Goal: Book appointment/travel/reservation

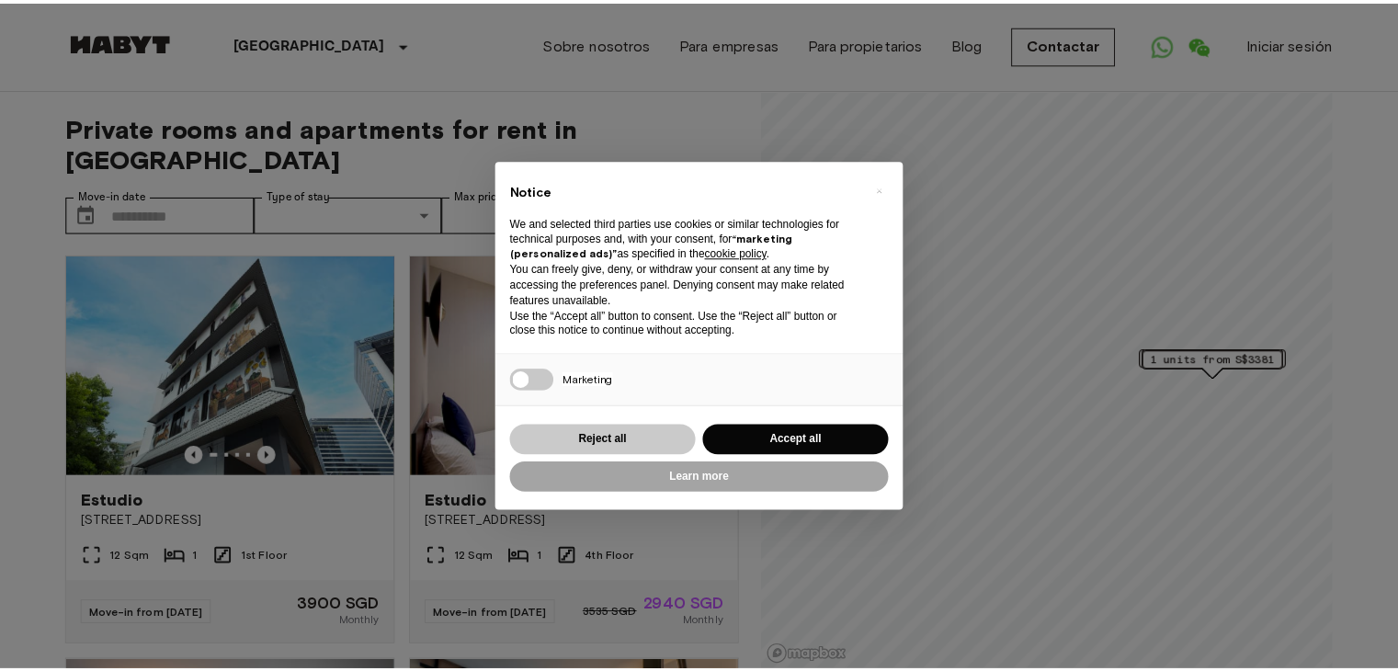
scroll to position [28, 0]
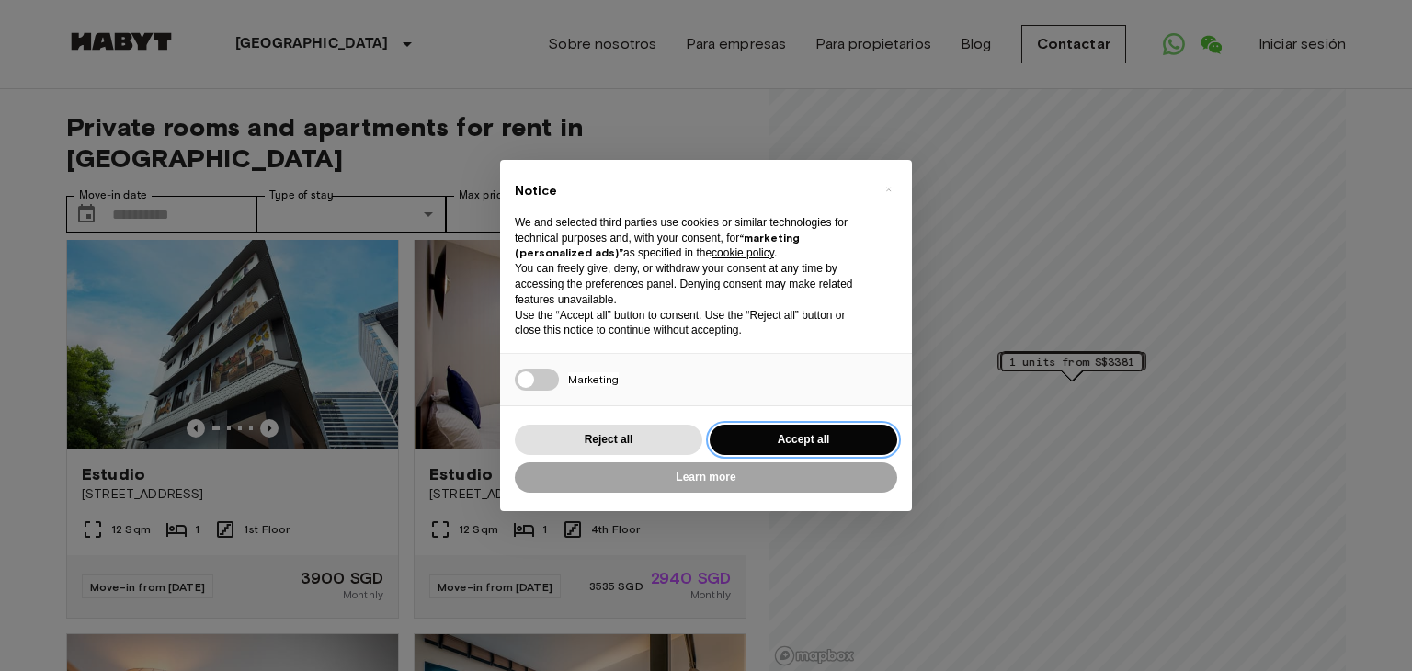
click at [748, 435] on button "Accept all" at bounding box center [802, 440] width 187 height 30
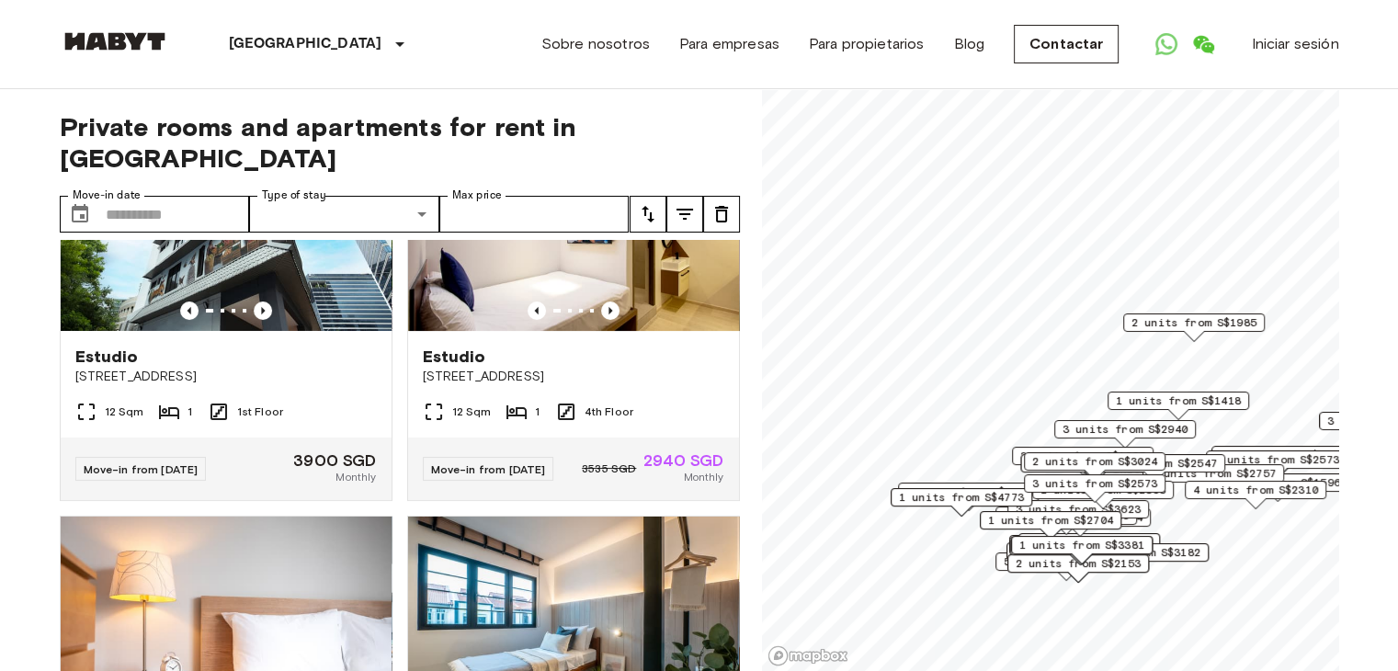
scroll to position [54, 0]
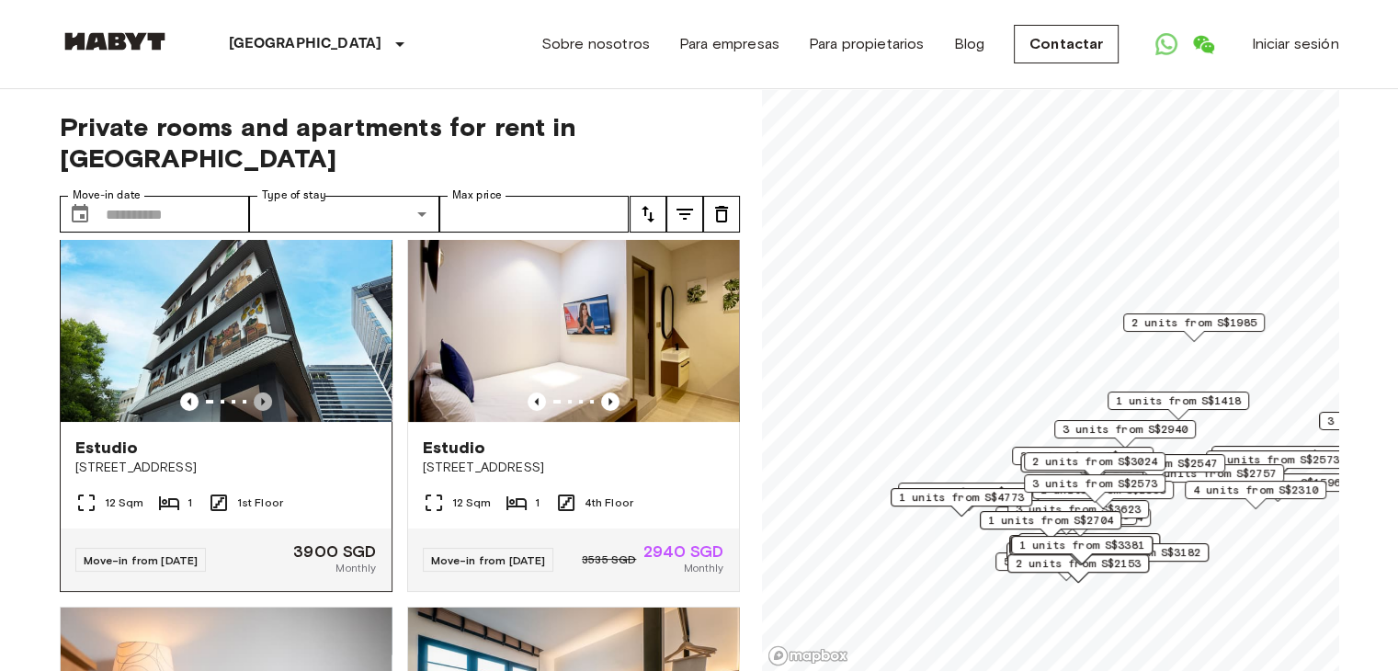
click at [261, 398] on icon "Previous image" at bounding box center [263, 401] width 4 height 7
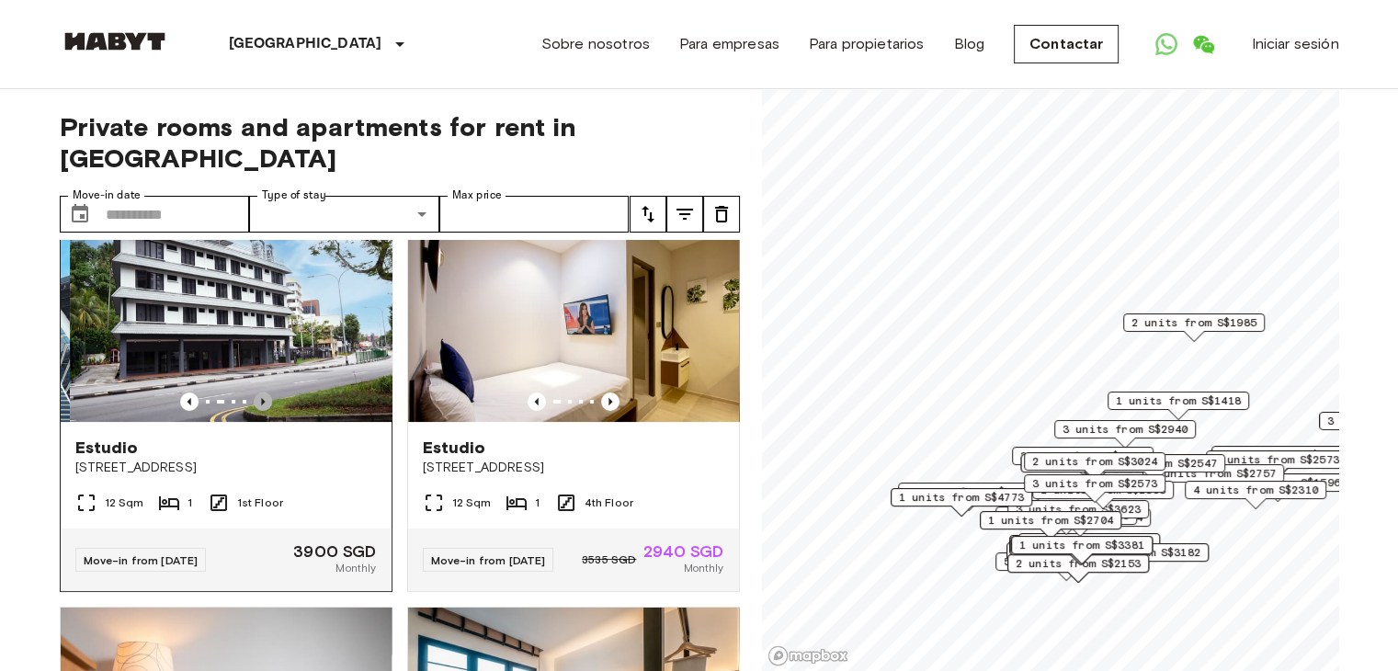
click at [261, 398] on icon "Previous image" at bounding box center [263, 401] width 4 height 7
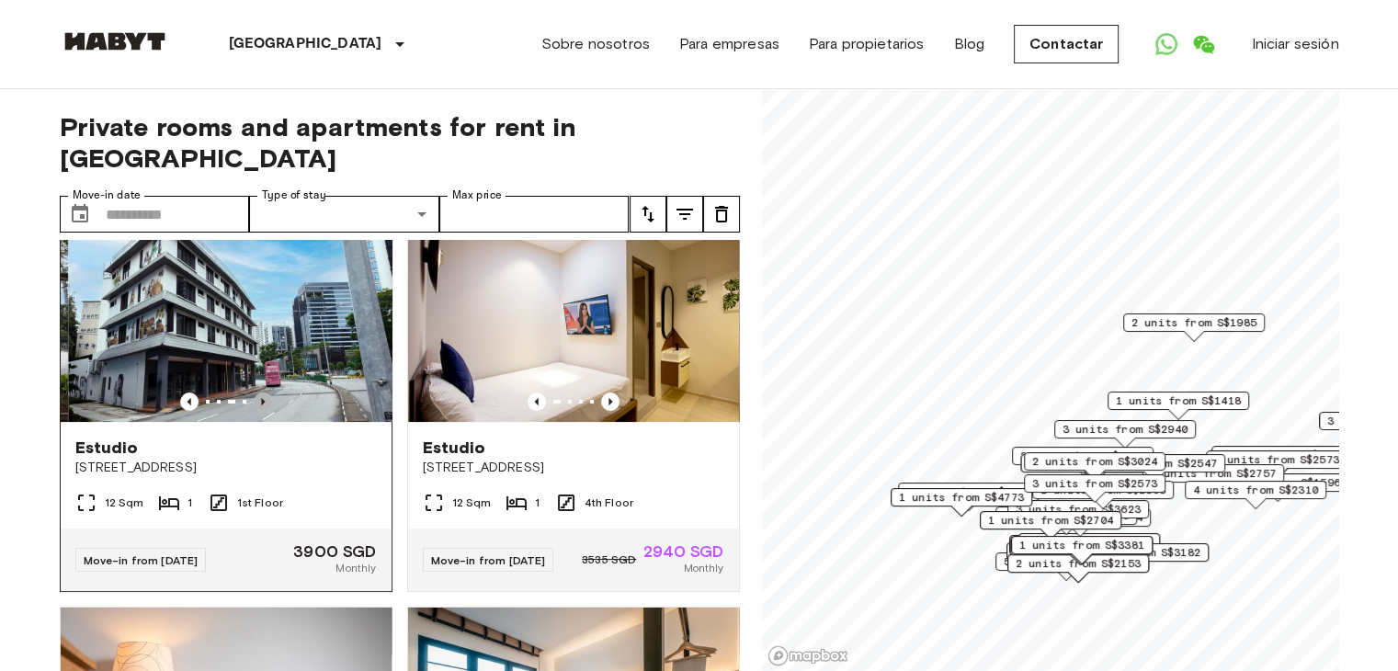
click at [261, 398] on icon "Previous image" at bounding box center [263, 401] width 4 height 7
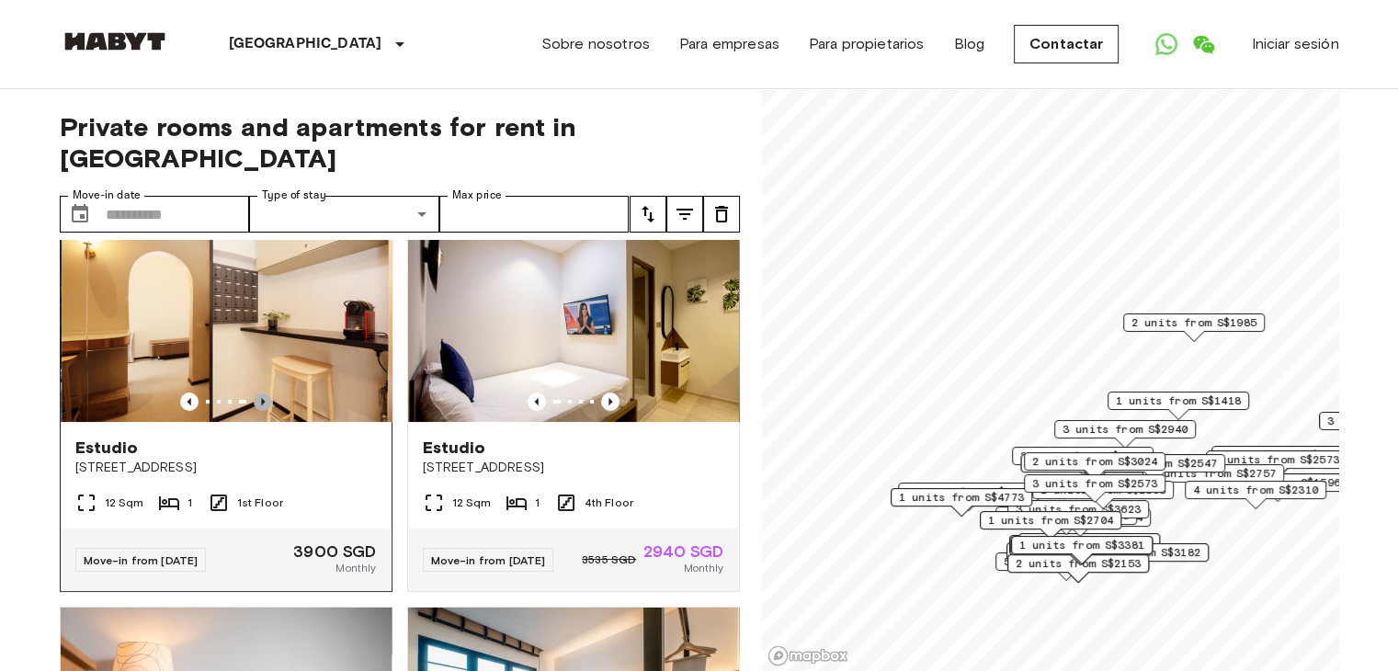
click at [261, 398] on icon "Previous image" at bounding box center [263, 401] width 4 height 7
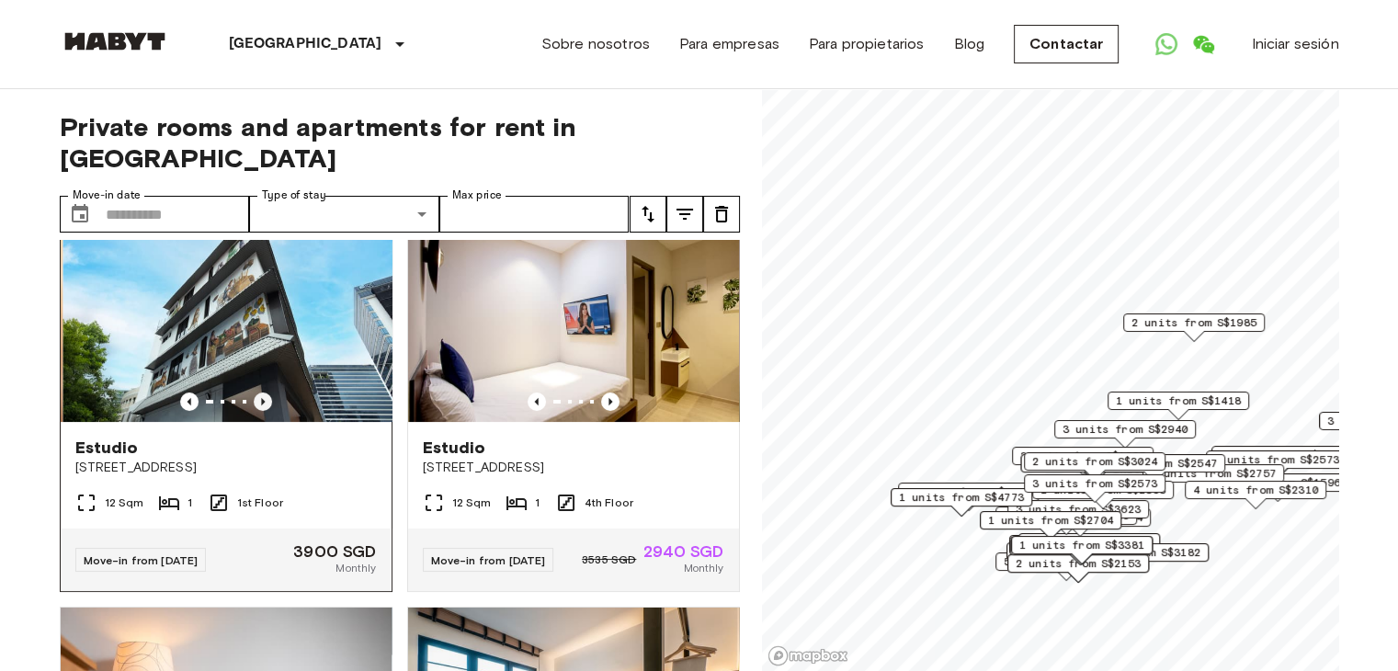
click at [261, 398] on icon "Previous image" at bounding box center [263, 401] width 4 height 7
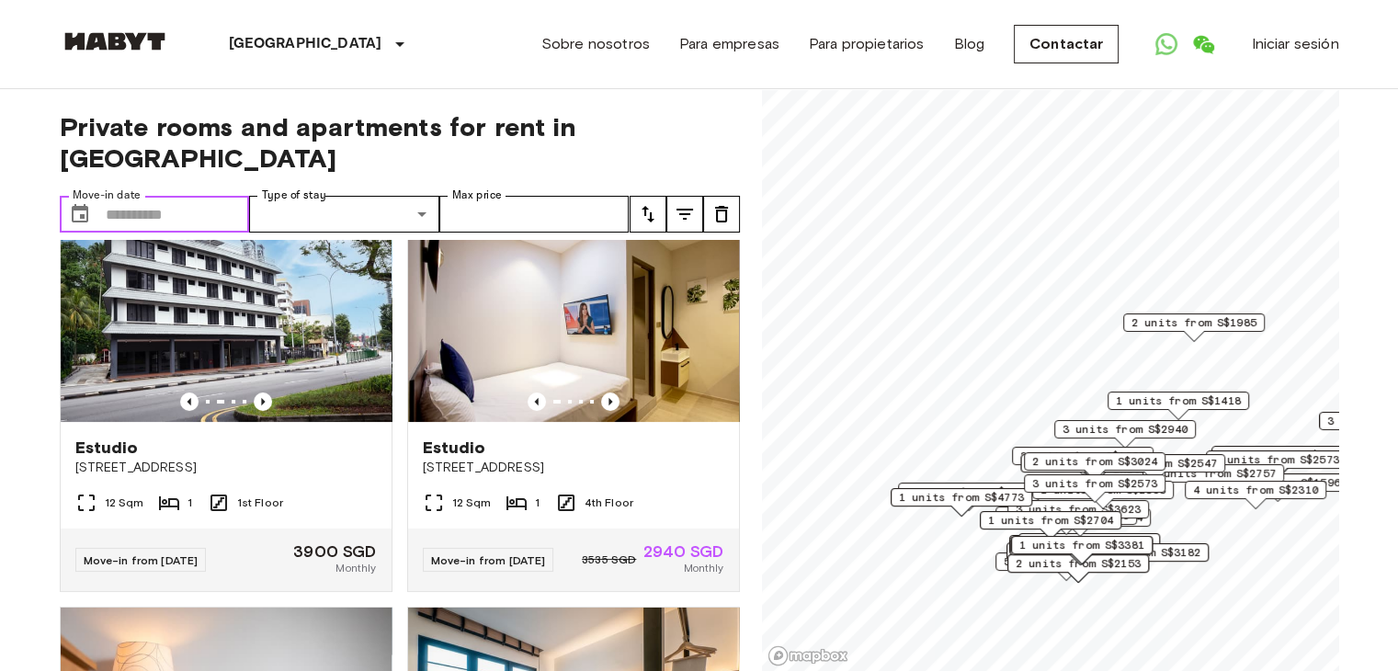
click at [197, 196] on input "Move-in date" at bounding box center [178, 214] width 144 height 37
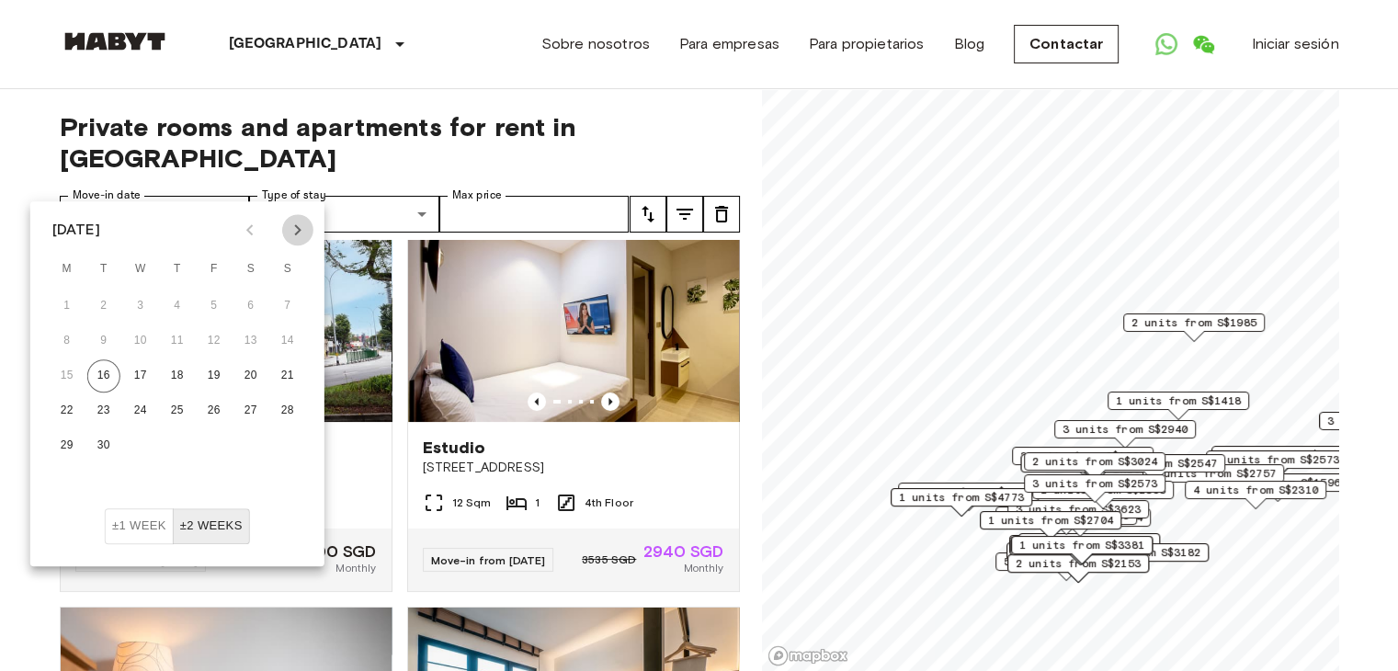
click at [300, 239] on icon "Next month" at bounding box center [298, 230] width 22 height 22
click at [245, 309] on button "4" at bounding box center [250, 305] width 33 height 33
type input "**********"
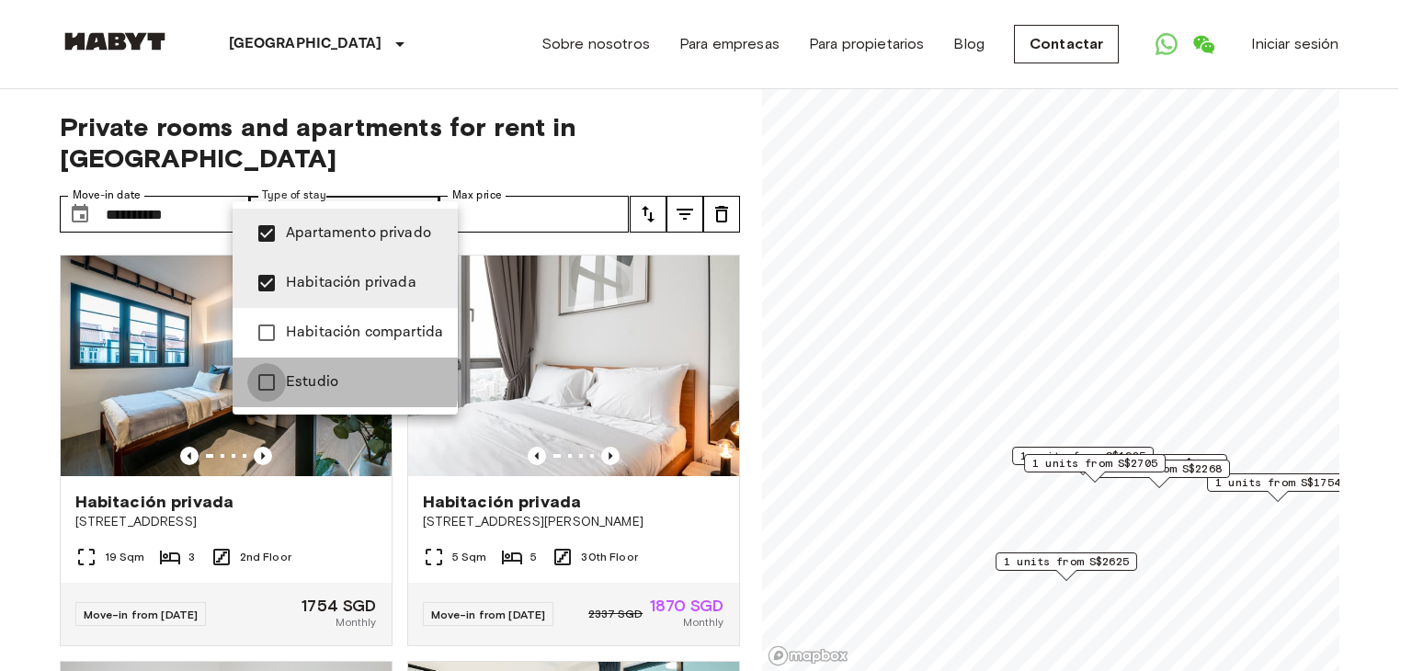
type input "**********"
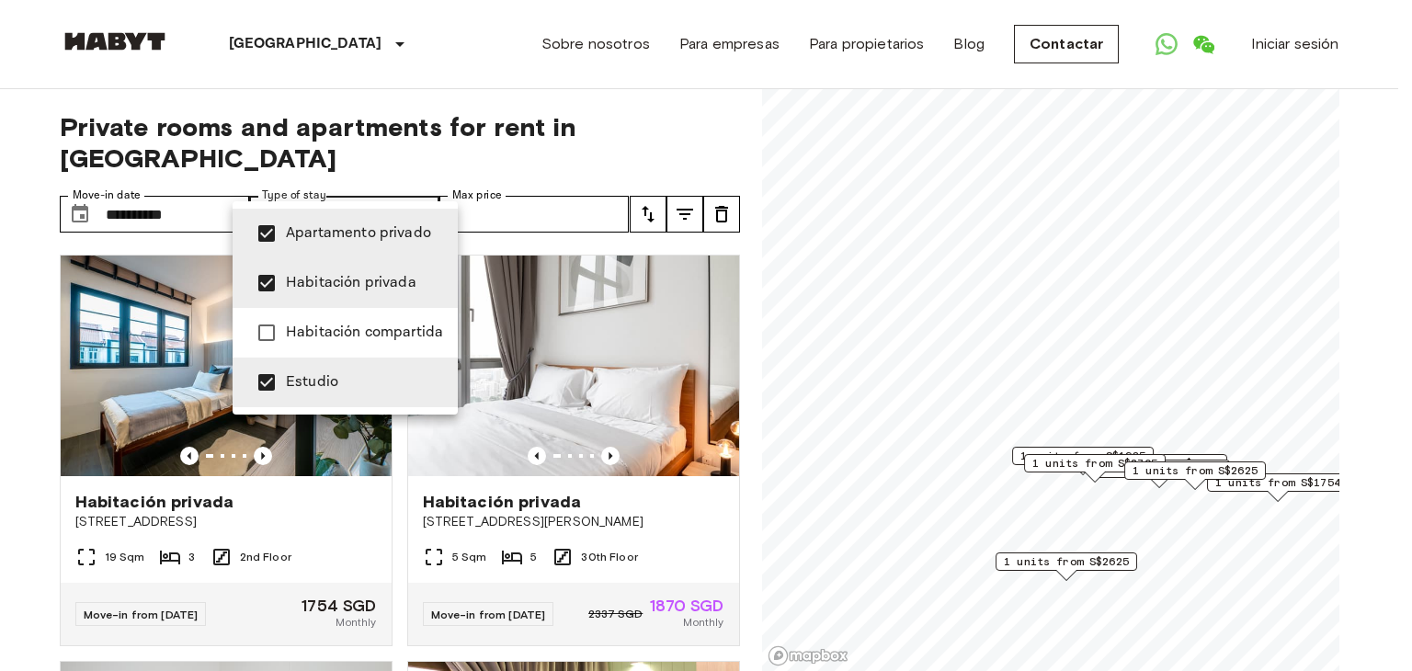
click at [706, 131] on div at bounding box center [706, 335] width 1412 height 671
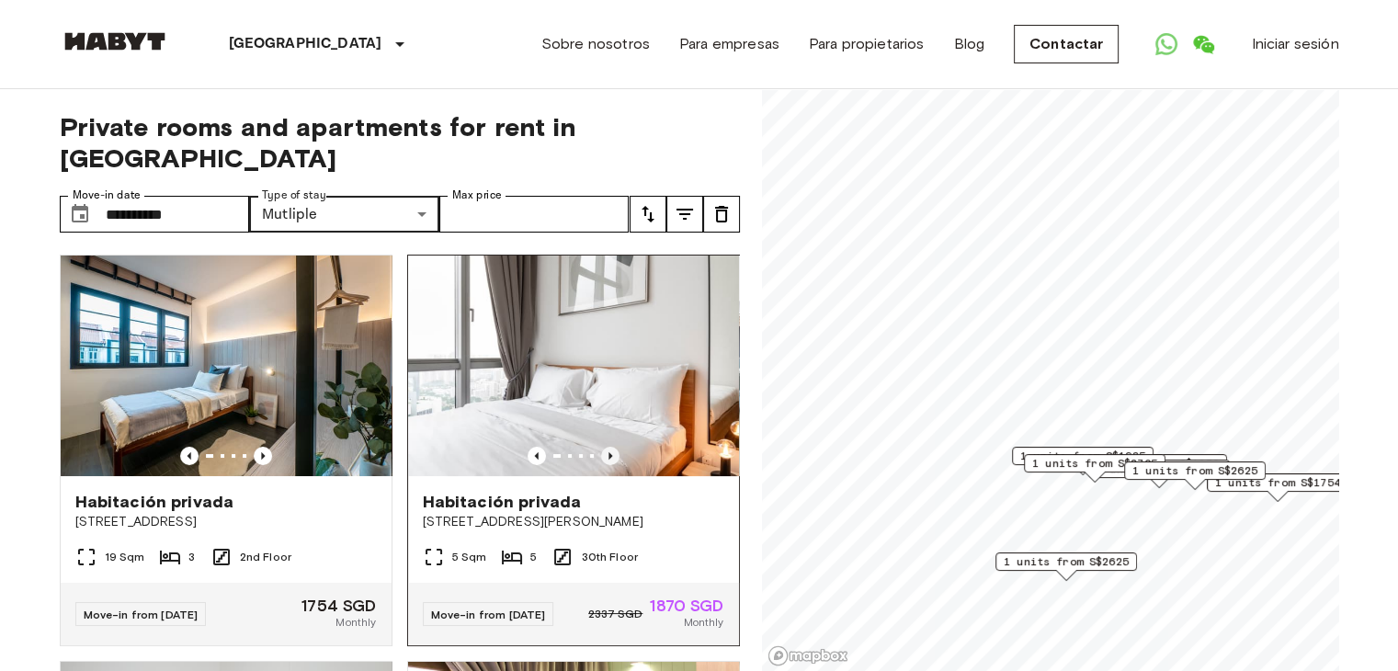
click at [601, 447] on icon "Previous image" at bounding box center [610, 456] width 18 height 18
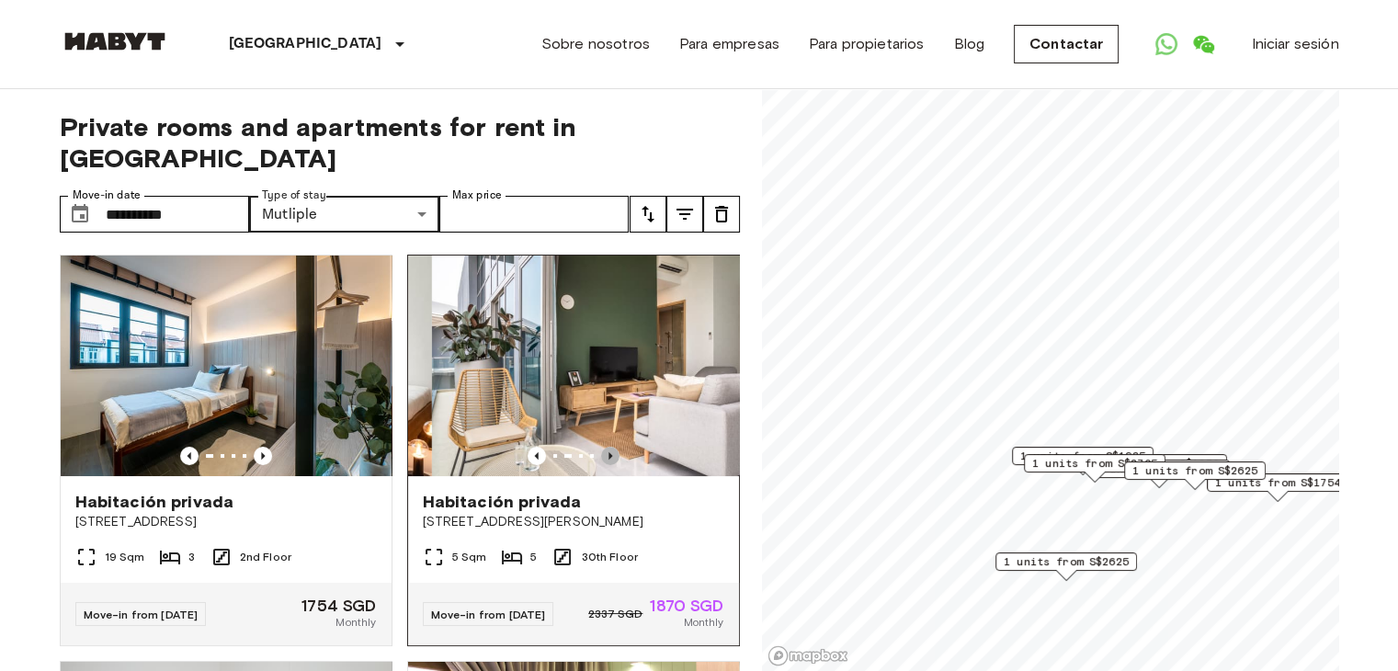
click at [601, 447] on icon "Previous image" at bounding box center [610, 456] width 18 height 18
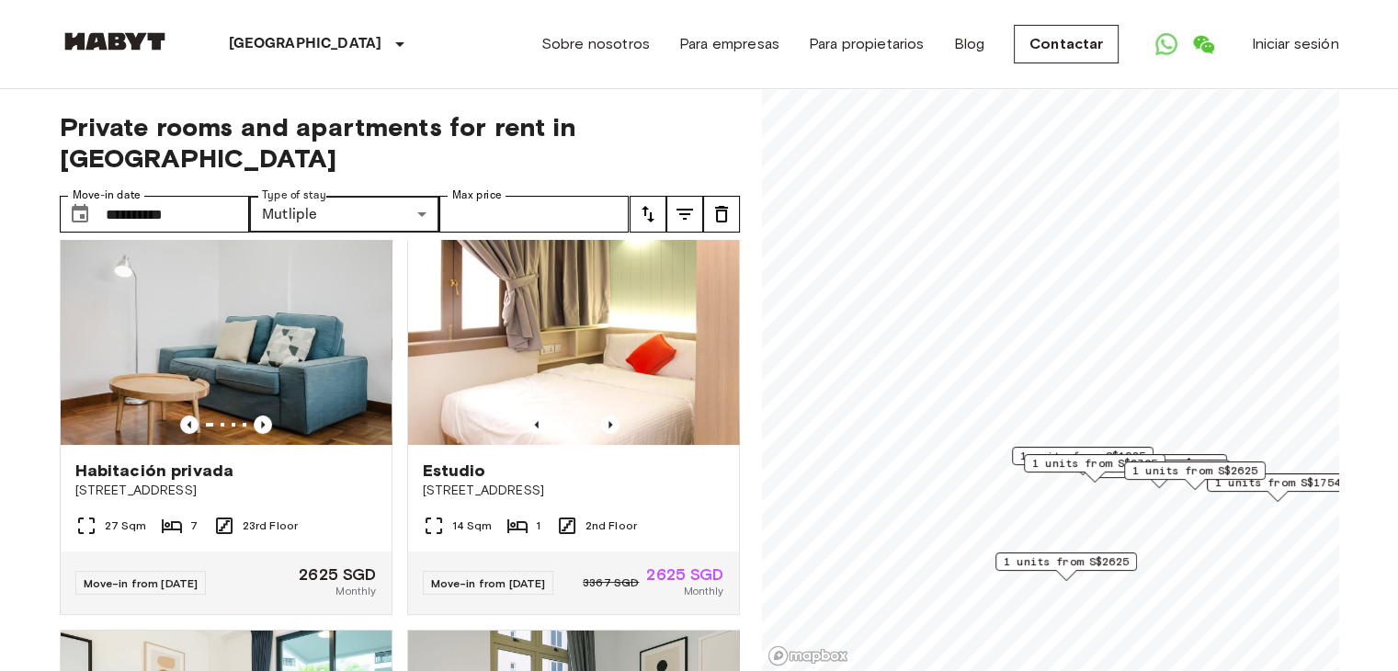
scroll to position [416, 0]
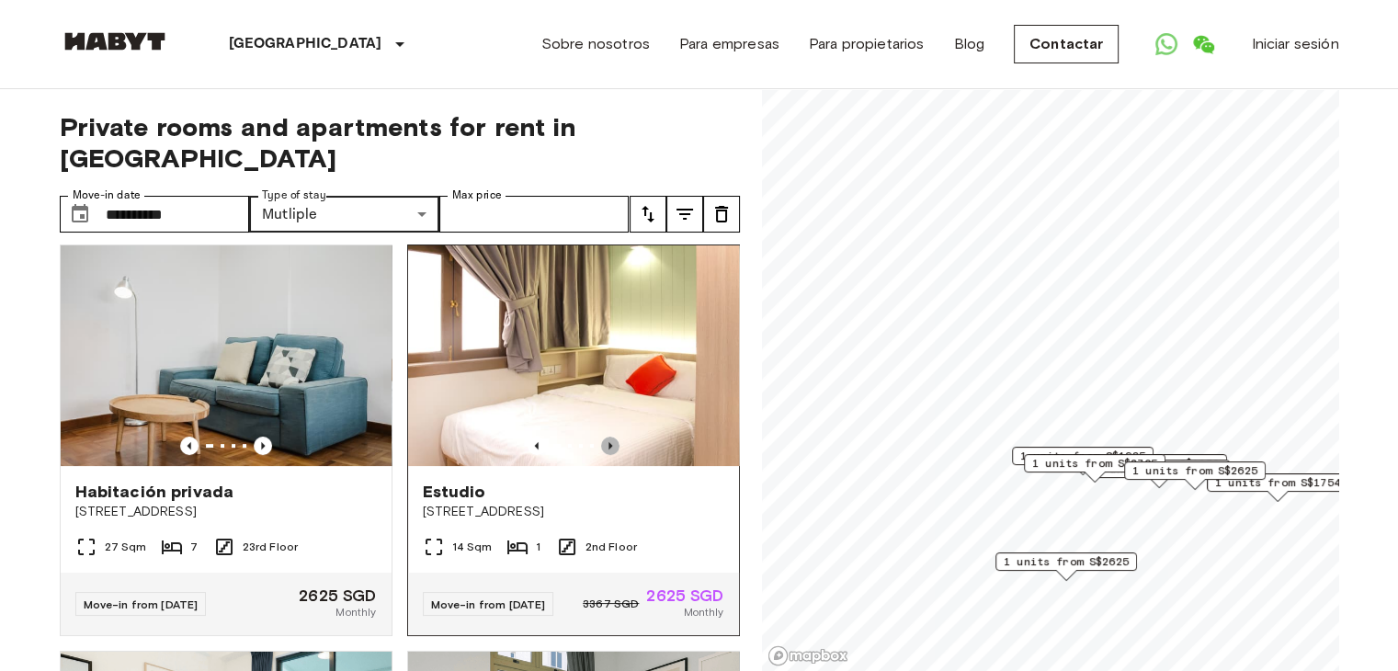
click at [604, 437] on icon "Previous image" at bounding box center [610, 446] width 18 height 18
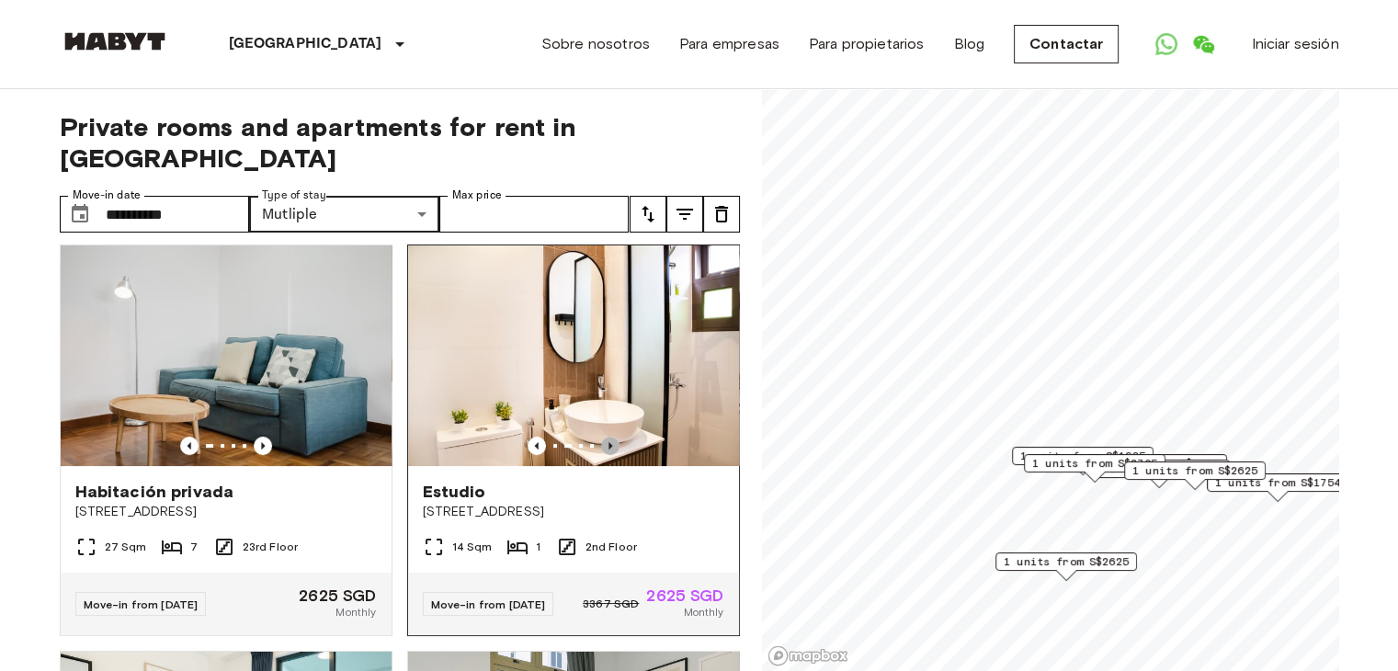
click at [604, 437] on icon "Previous image" at bounding box center [610, 446] width 18 height 18
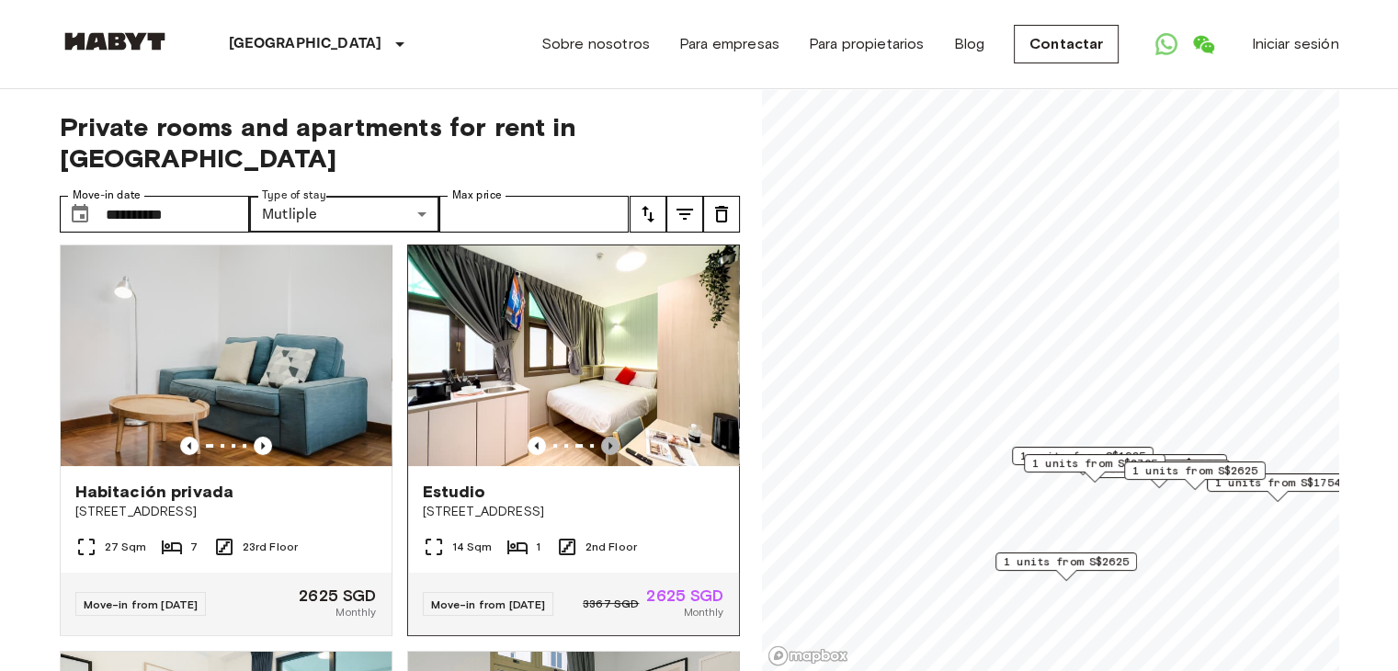
click at [604, 437] on icon "Previous image" at bounding box center [610, 446] width 18 height 18
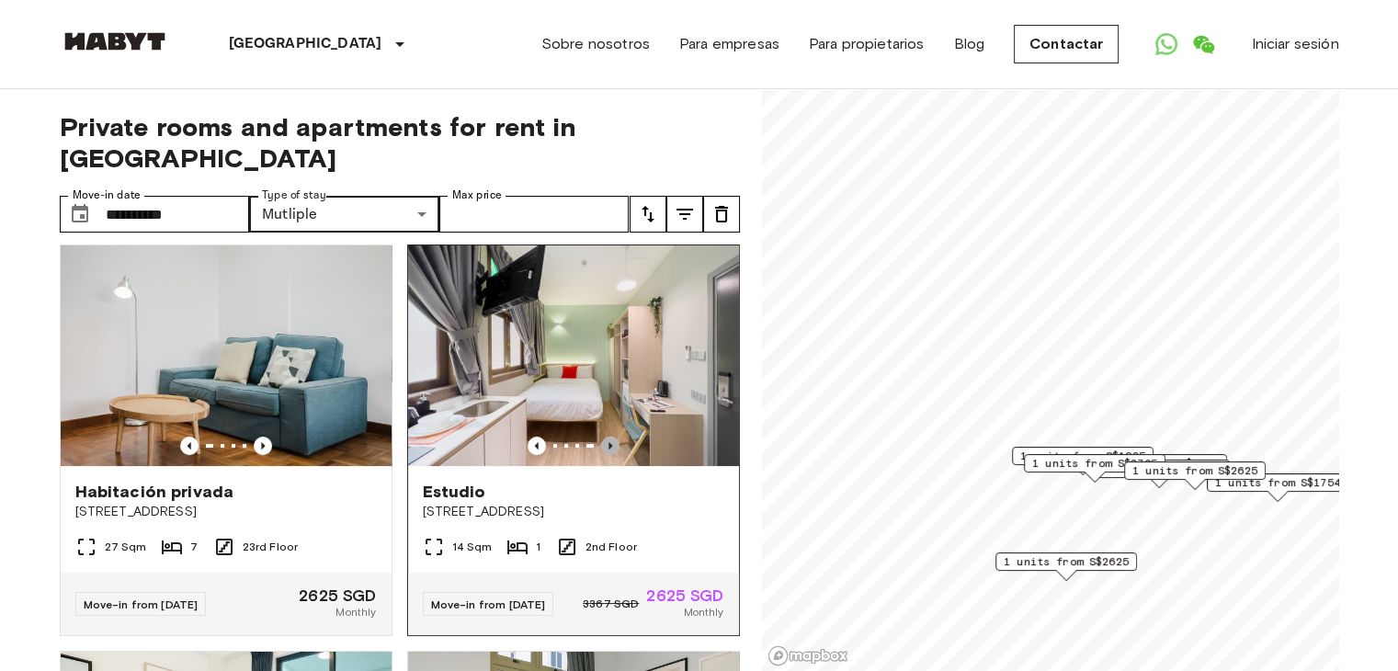
click at [604, 437] on icon "Previous image" at bounding box center [610, 446] width 18 height 18
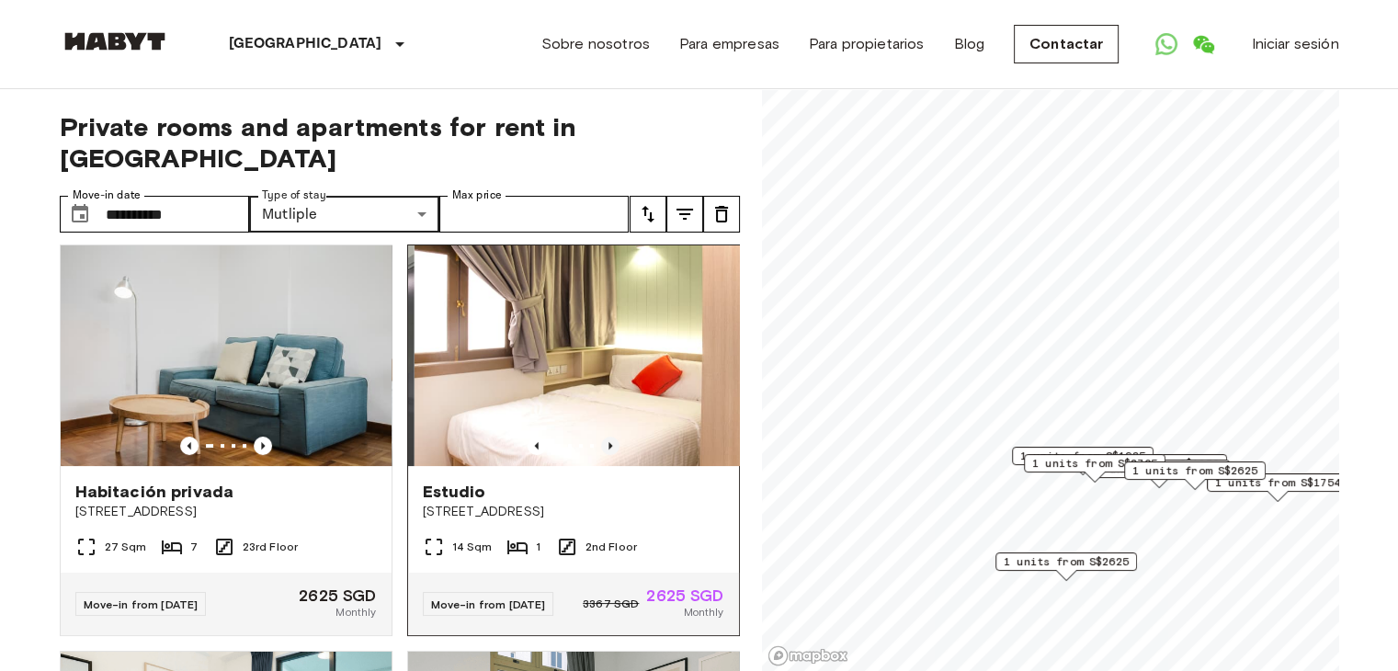
click at [604, 437] on icon "Previous image" at bounding box center [610, 446] width 18 height 18
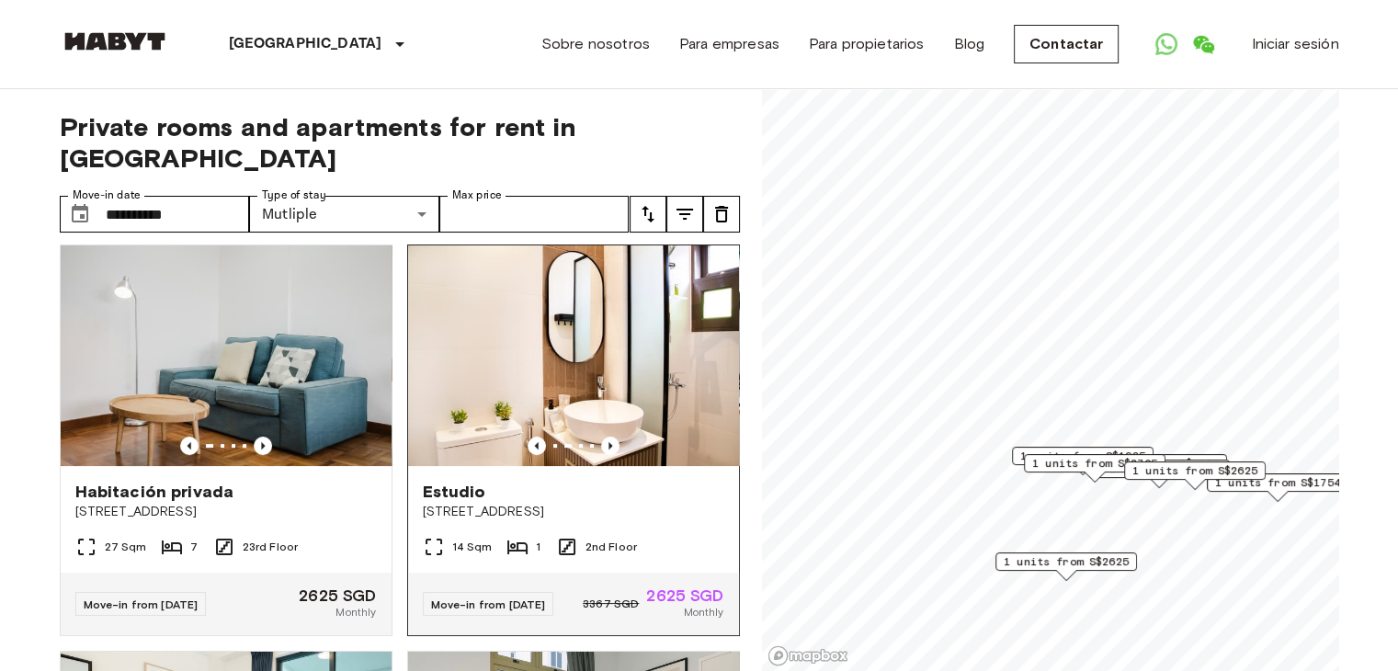
click at [499, 595] on div "Move-in from [DATE]" at bounding box center [488, 604] width 131 height 24
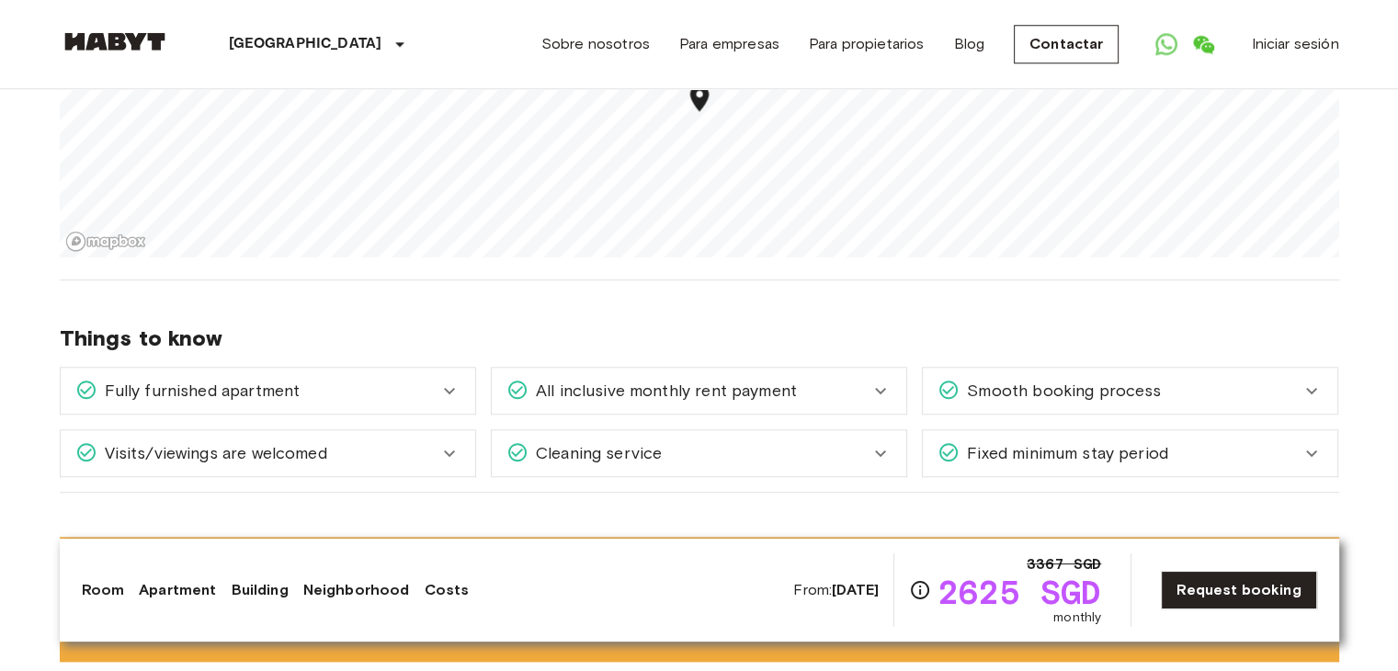
scroll to position [2020, 0]
